Goal: Information Seeking & Learning: Learn about a topic

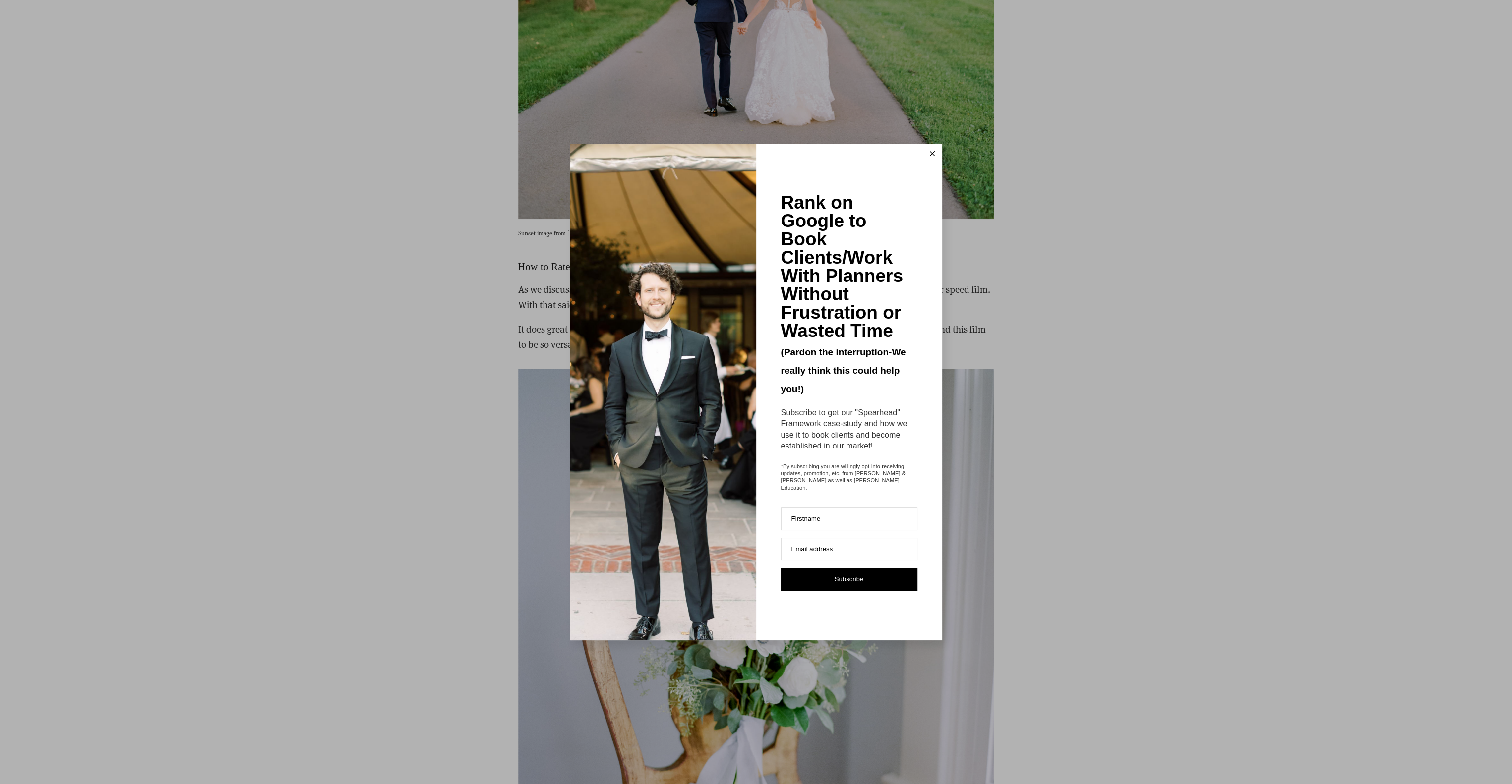
scroll to position [3222, 0]
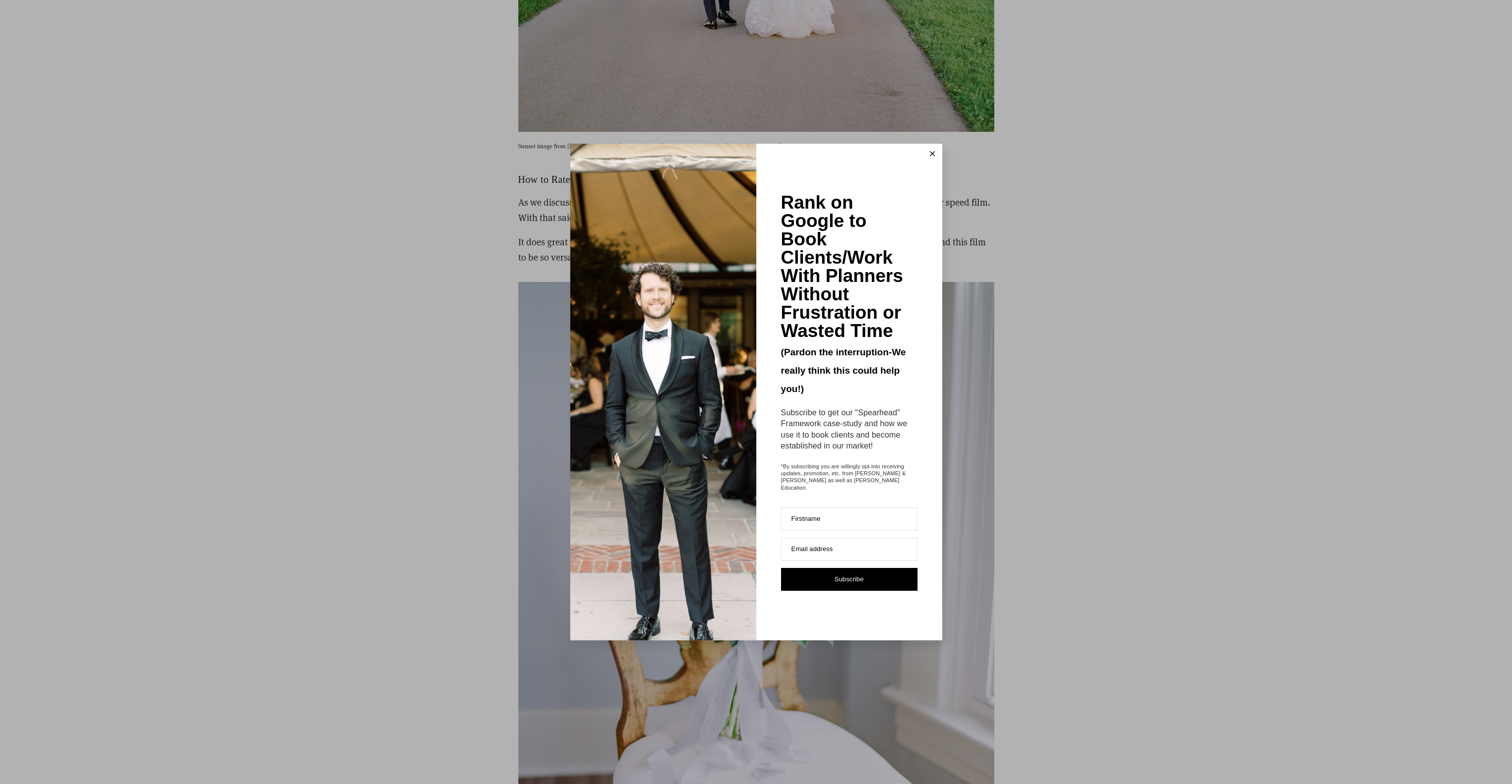
click at [931, 156] on line at bounding box center [932, 153] width 4 height 4
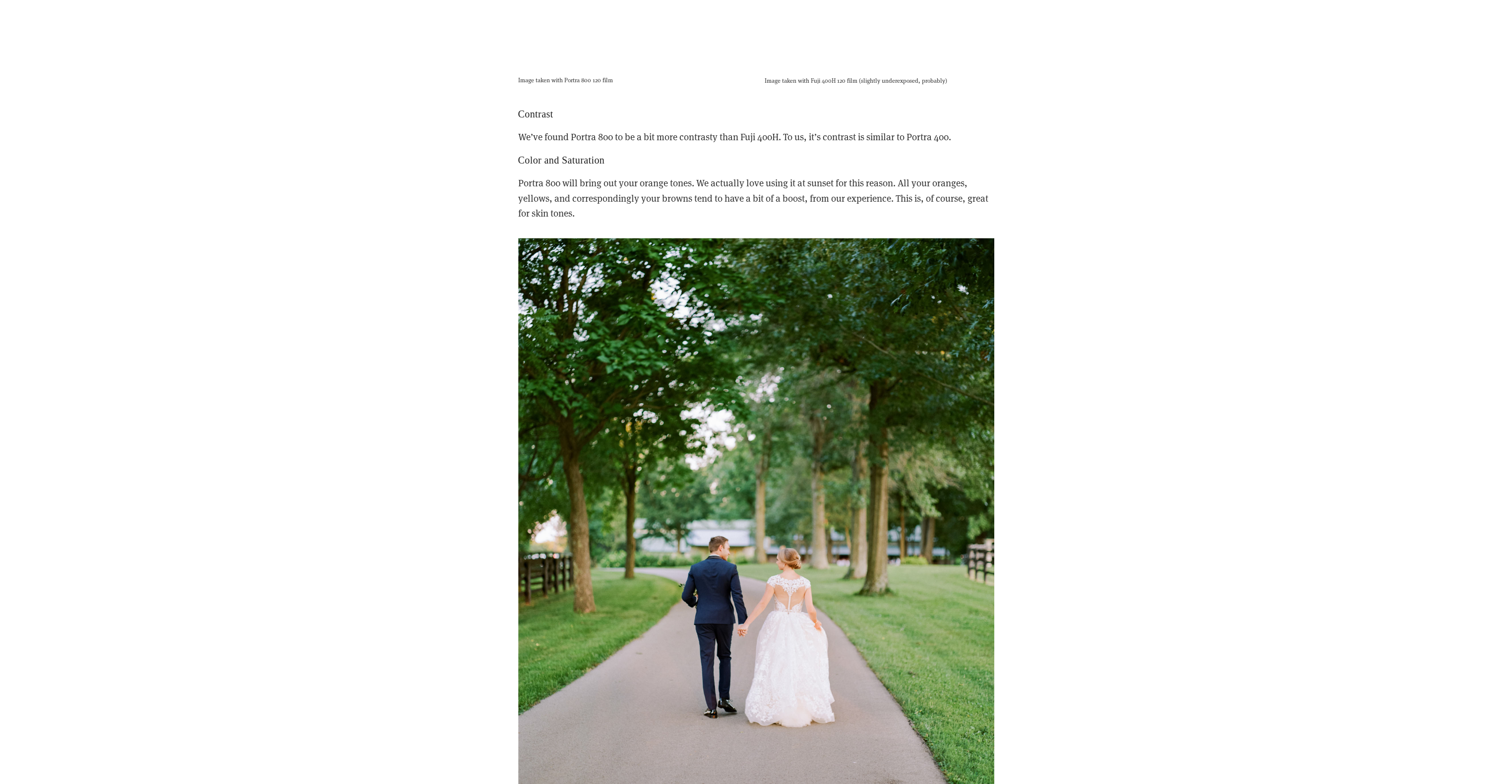
scroll to position [2628, 0]
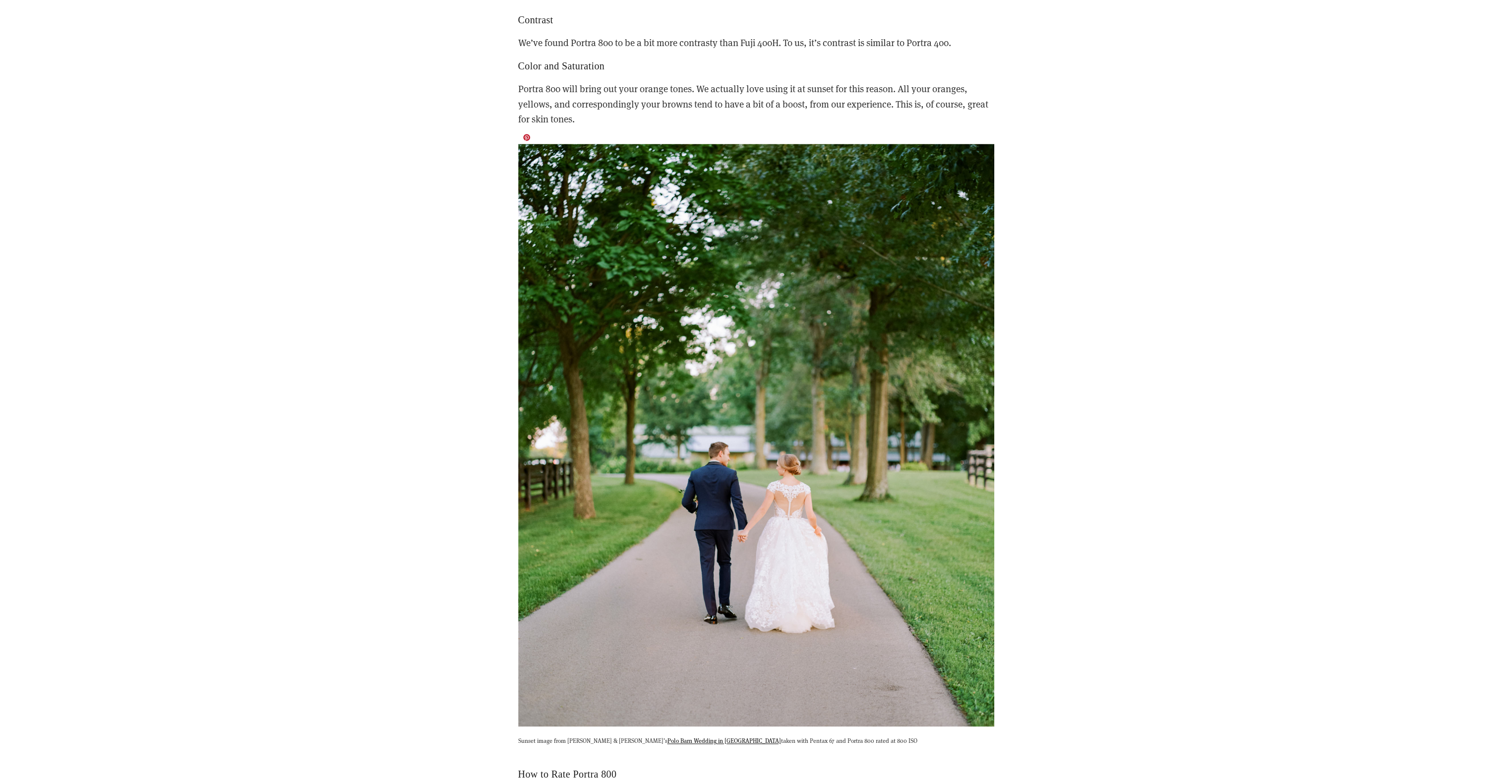
click at [768, 219] on img at bounding box center [757, 436] width 476 height 584
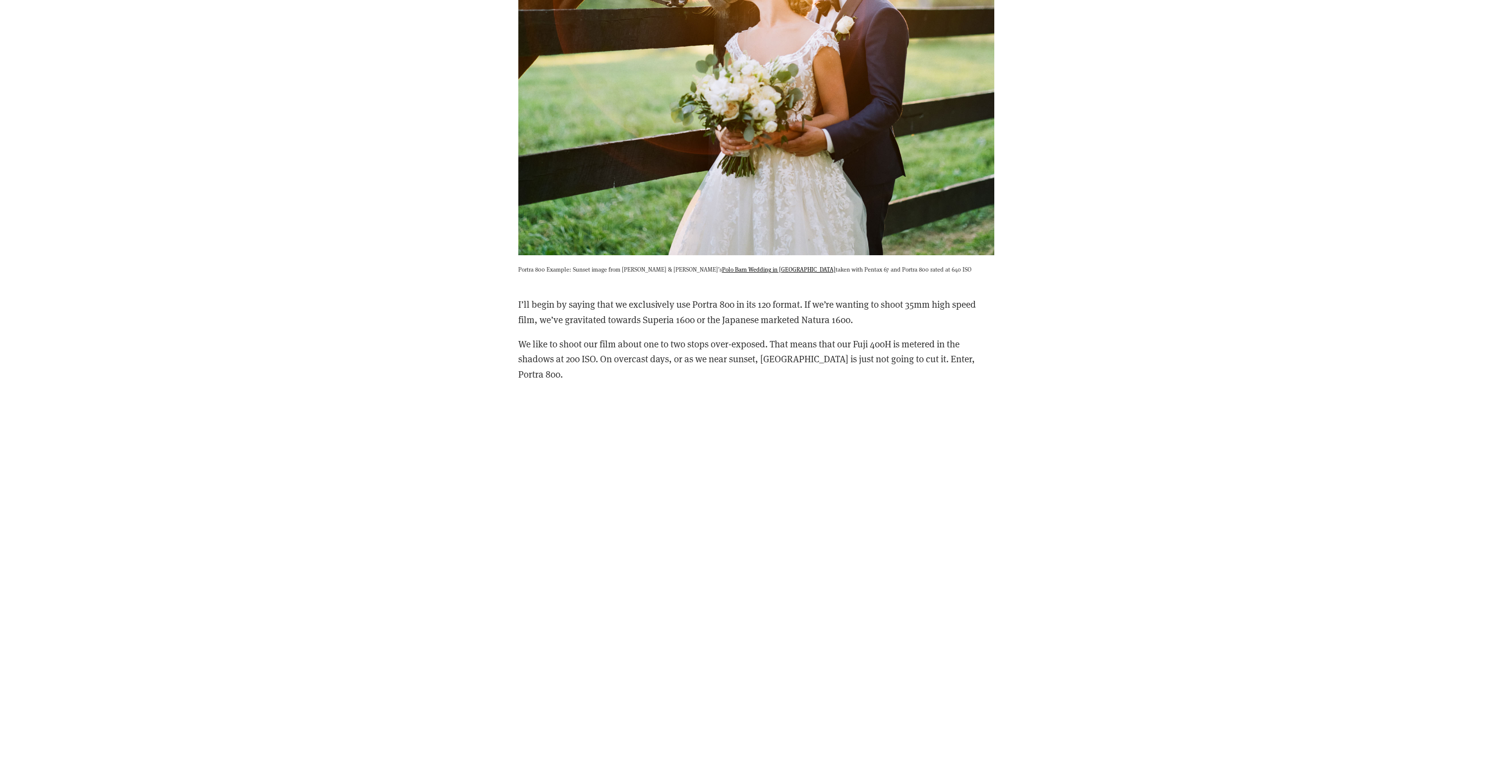
scroll to position [1190, 0]
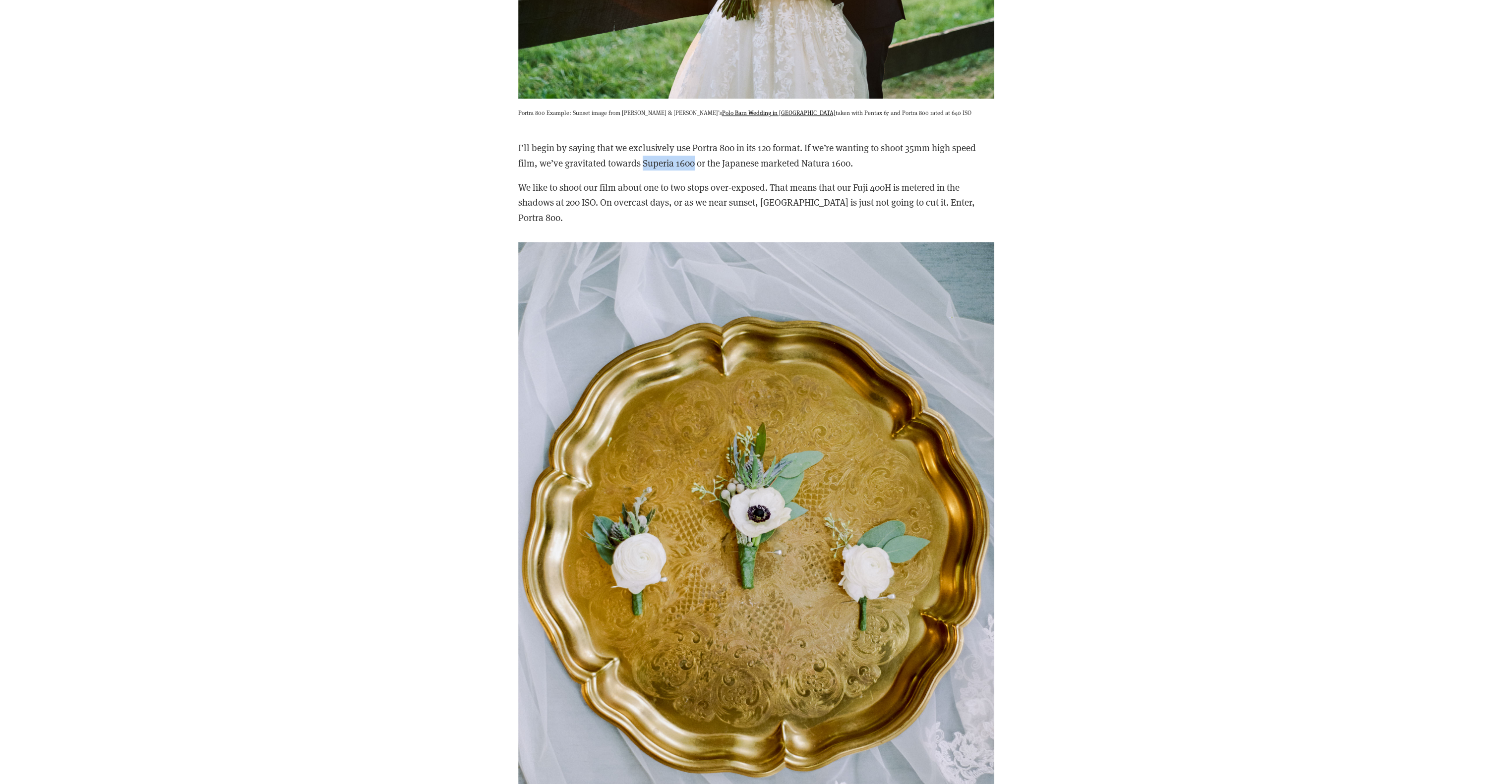
drag, startPoint x: 694, startPoint y: 167, endPoint x: 643, endPoint y: 169, distance: 51.0
click at [643, 169] on p "I’ll begin by saying that we exclusively use Portra 800 in its 120 format. If w…" at bounding box center [757, 155] width 476 height 30
drag, startPoint x: 643, startPoint y: 169, endPoint x: 650, endPoint y: 165, distance: 8.1
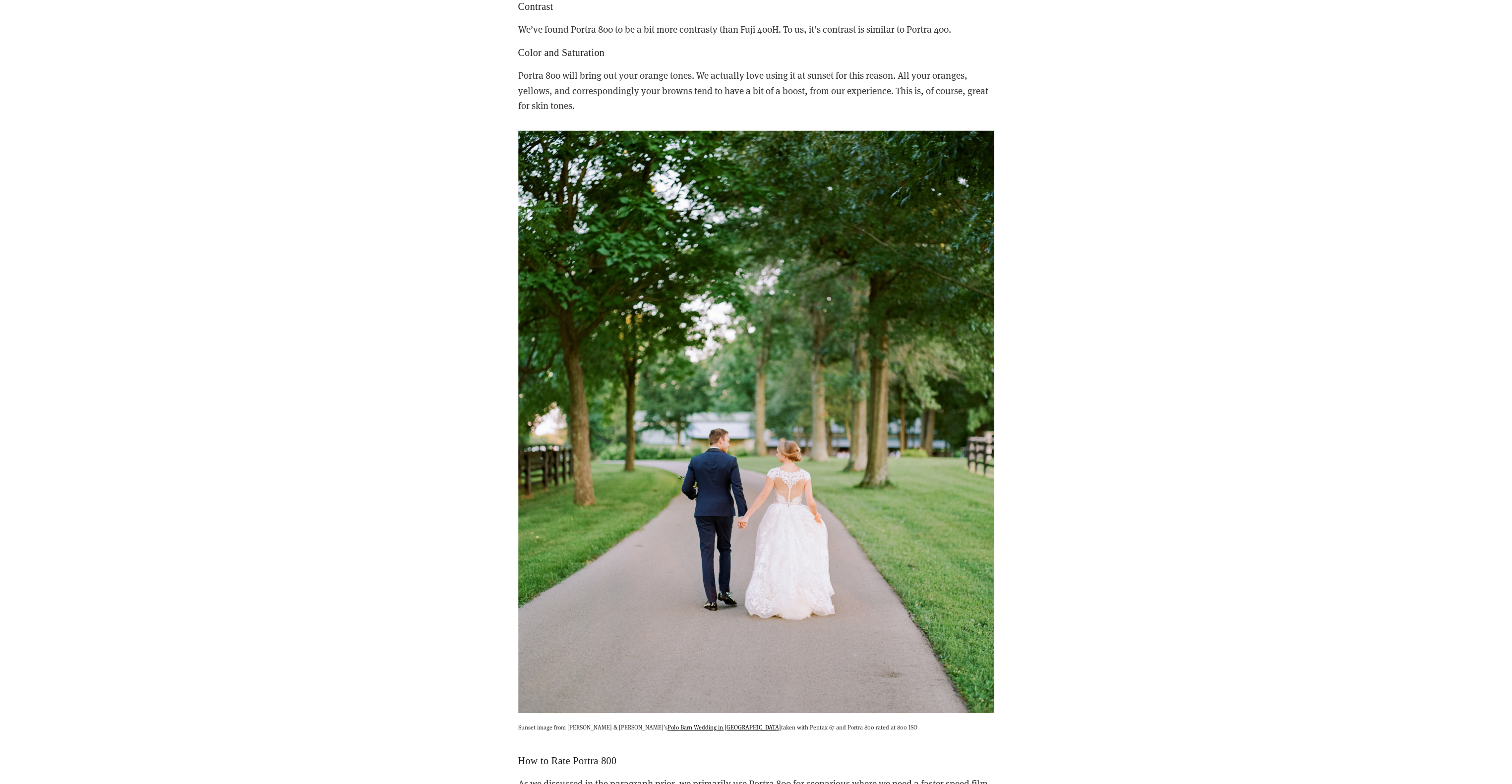
scroll to position [2677, 0]
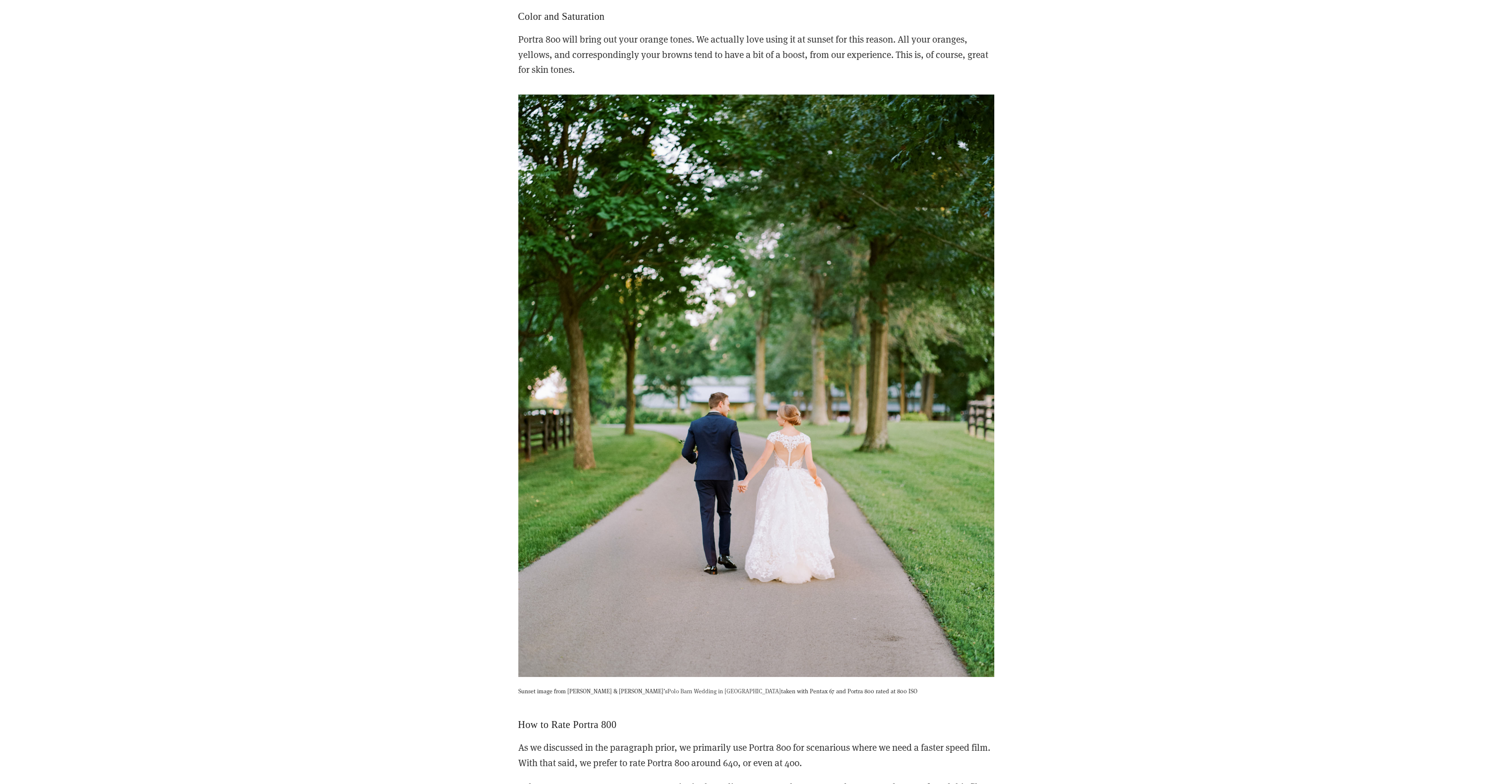
click at [668, 687] on link "Polo Barn Wedding in [GEOGRAPHIC_DATA]" at bounding box center [724, 691] width 114 height 8
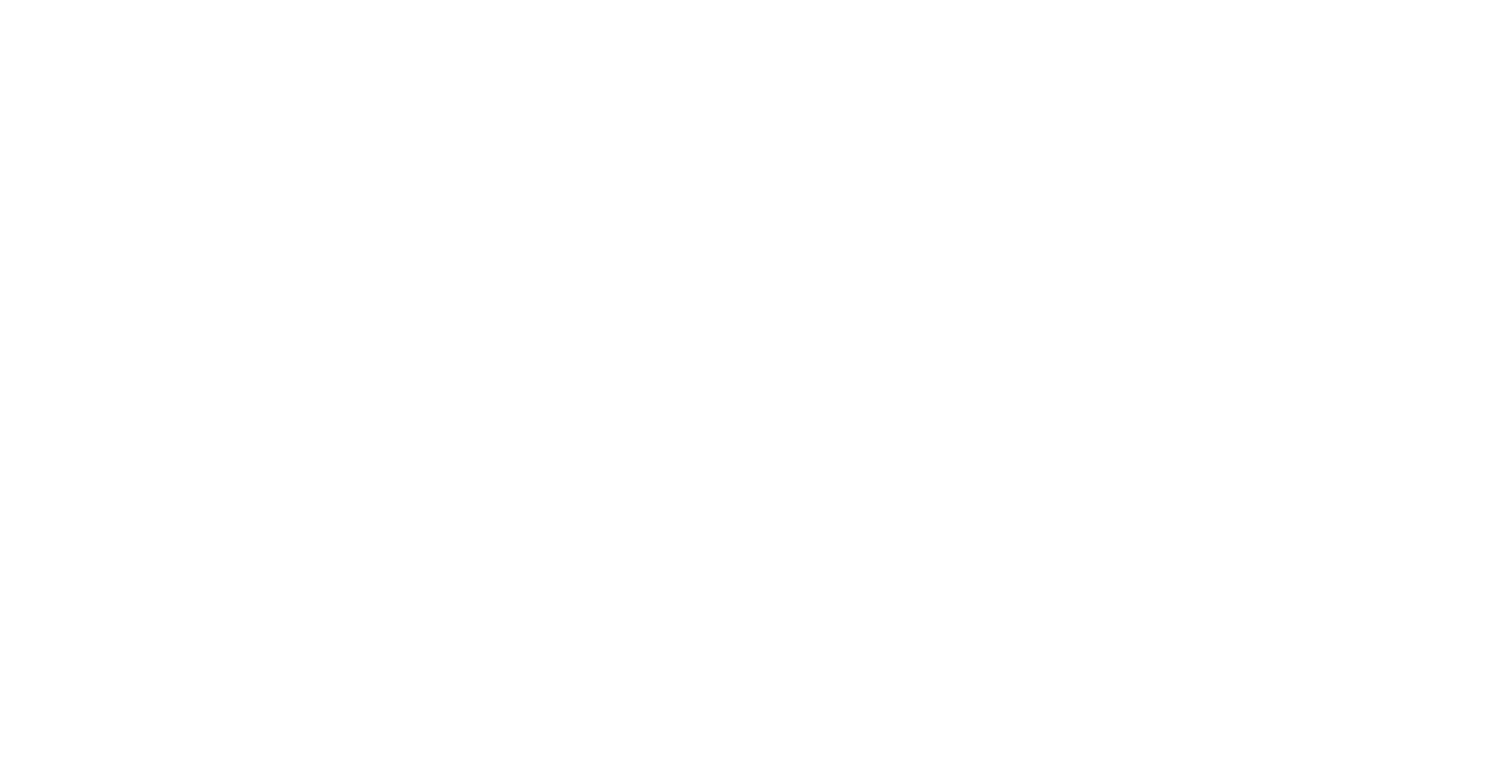
scroll to position [6446, 0]
